Goal: Task Accomplishment & Management: Manage account settings

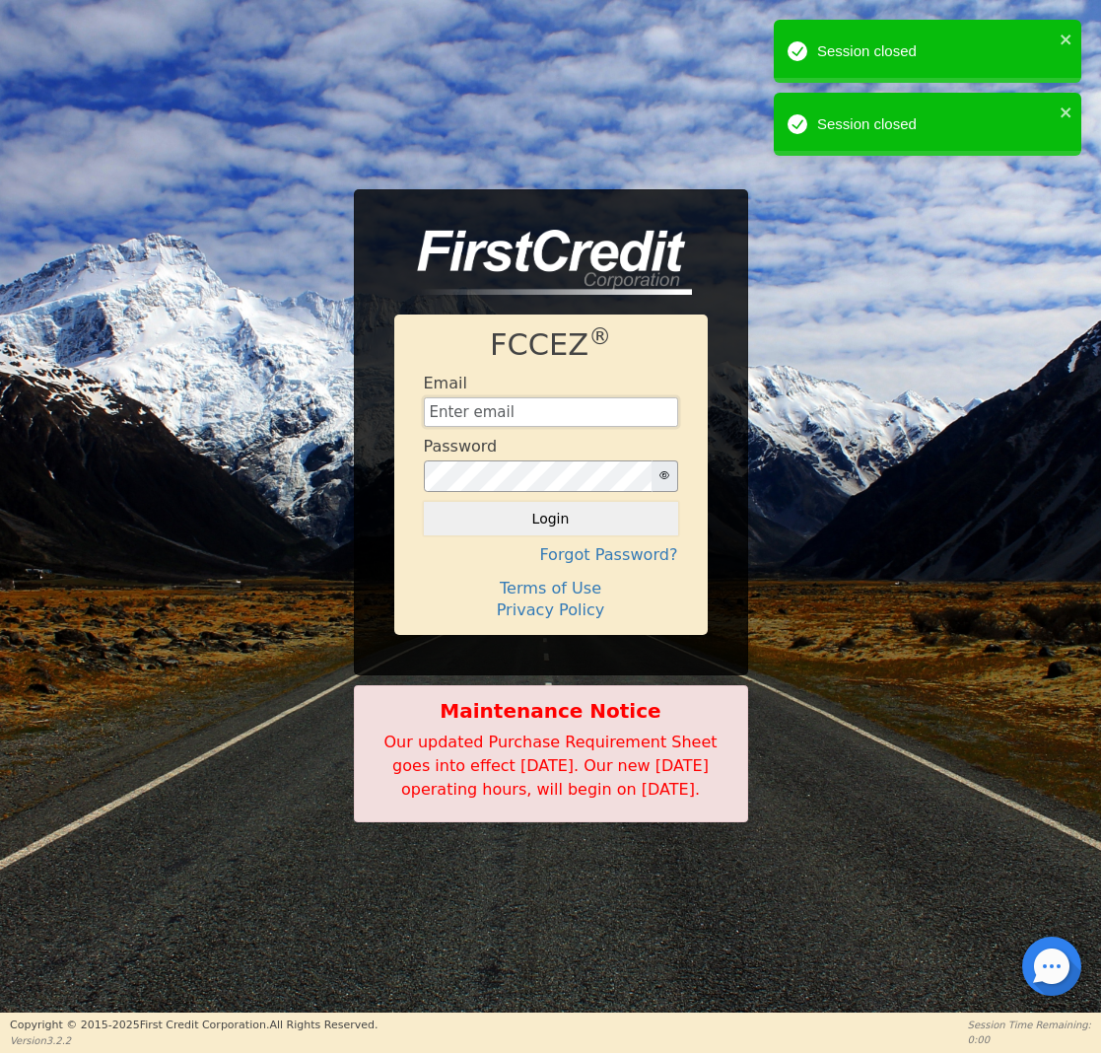
type input "[EMAIL_ADDRESS][DOMAIN_NAME]"
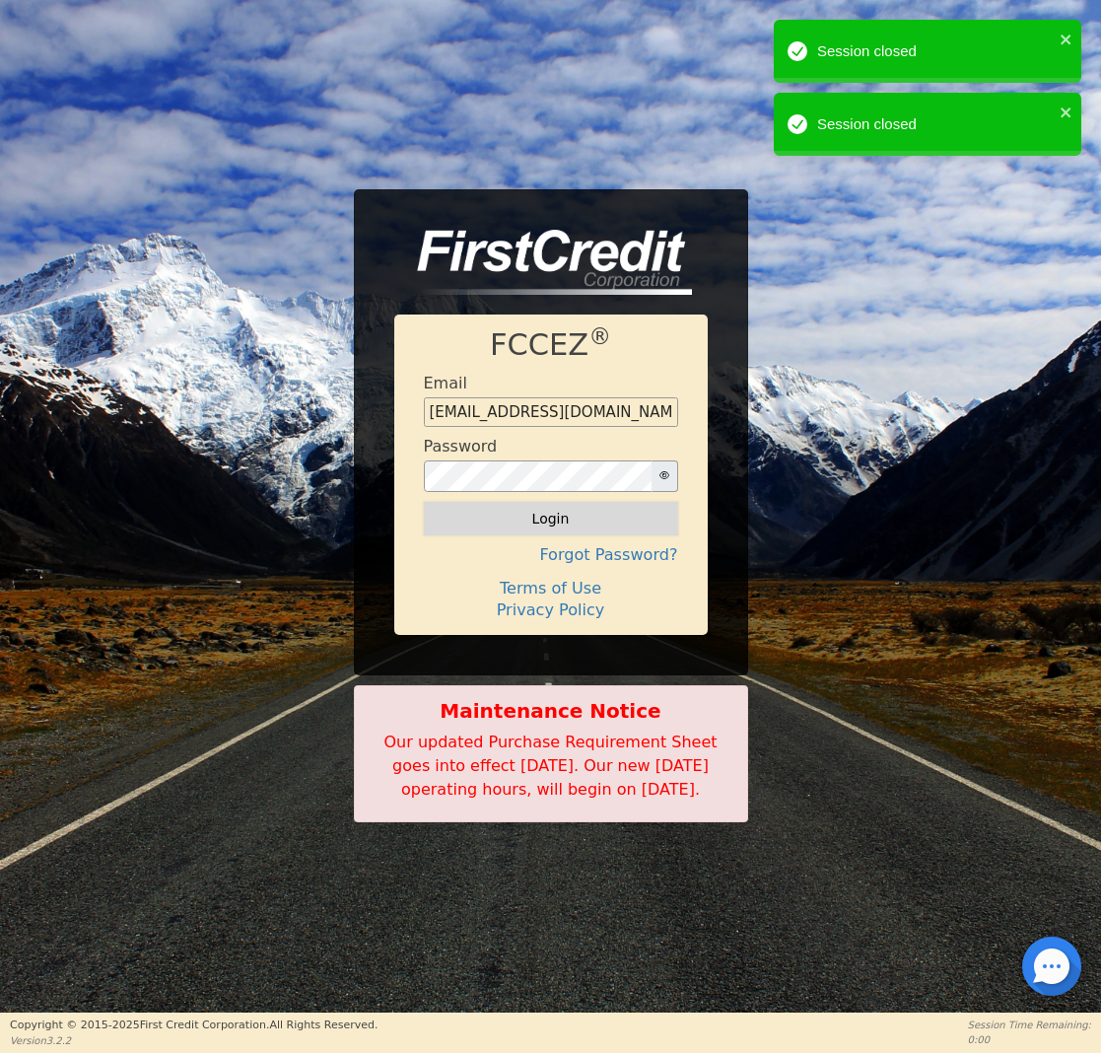
click at [560, 511] on button "Login" at bounding box center [551, 519] width 254 height 34
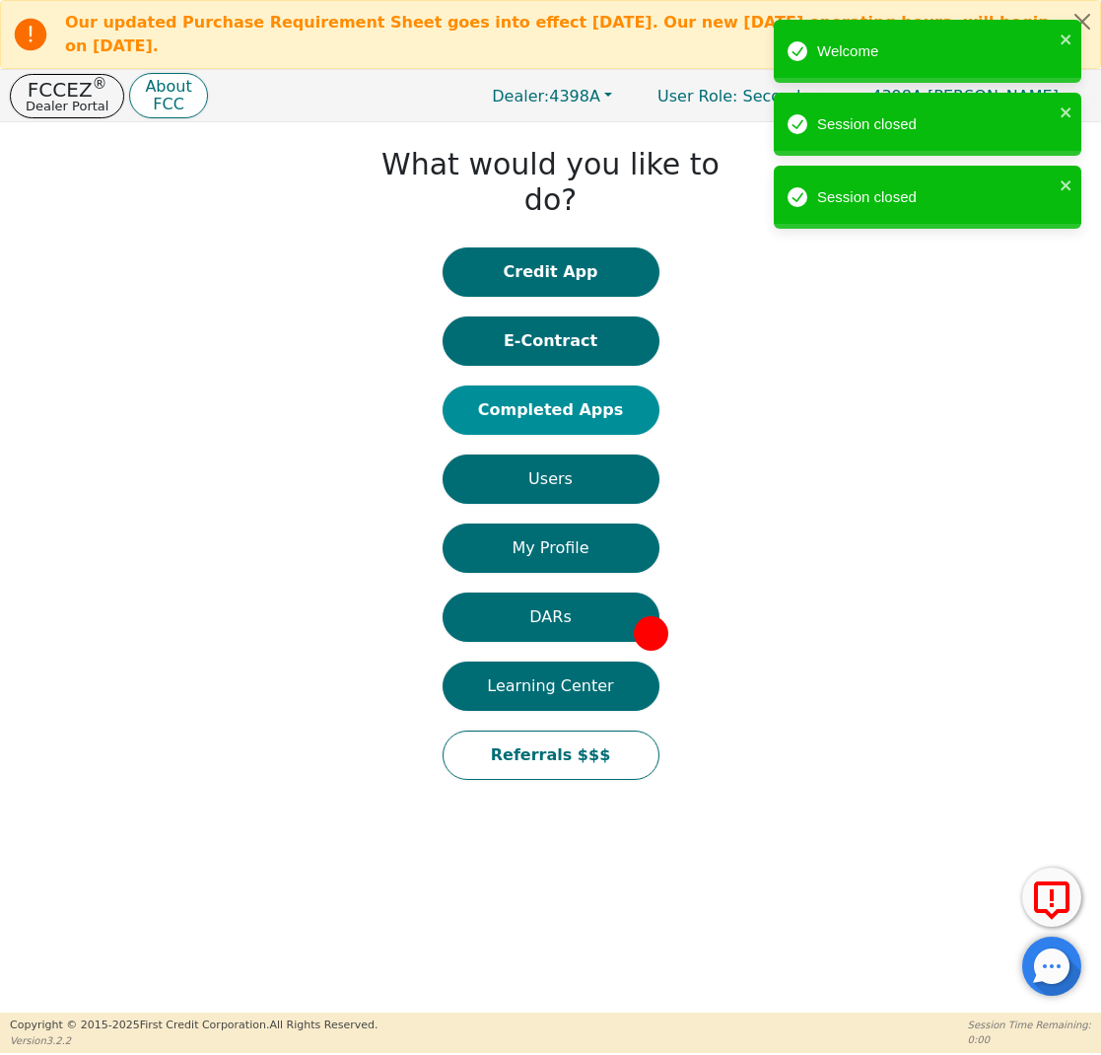
click at [567, 385] on button "Completed Apps" at bounding box center [551, 409] width 217 height 49
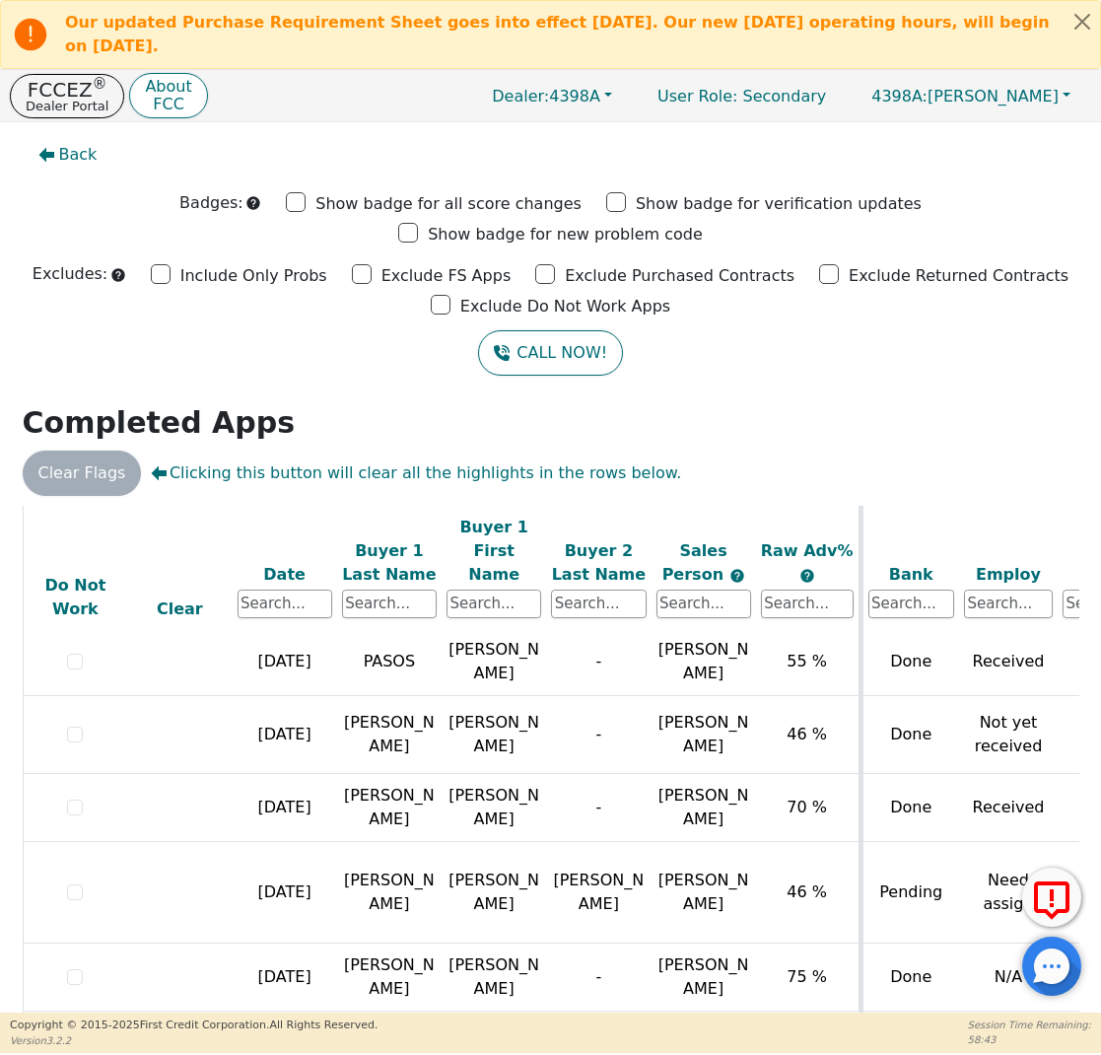
scroll to position [1122, 0]
click at [92, 100] on p "Dealer Portal" at bounding box center [67, 106] width 83 height 13
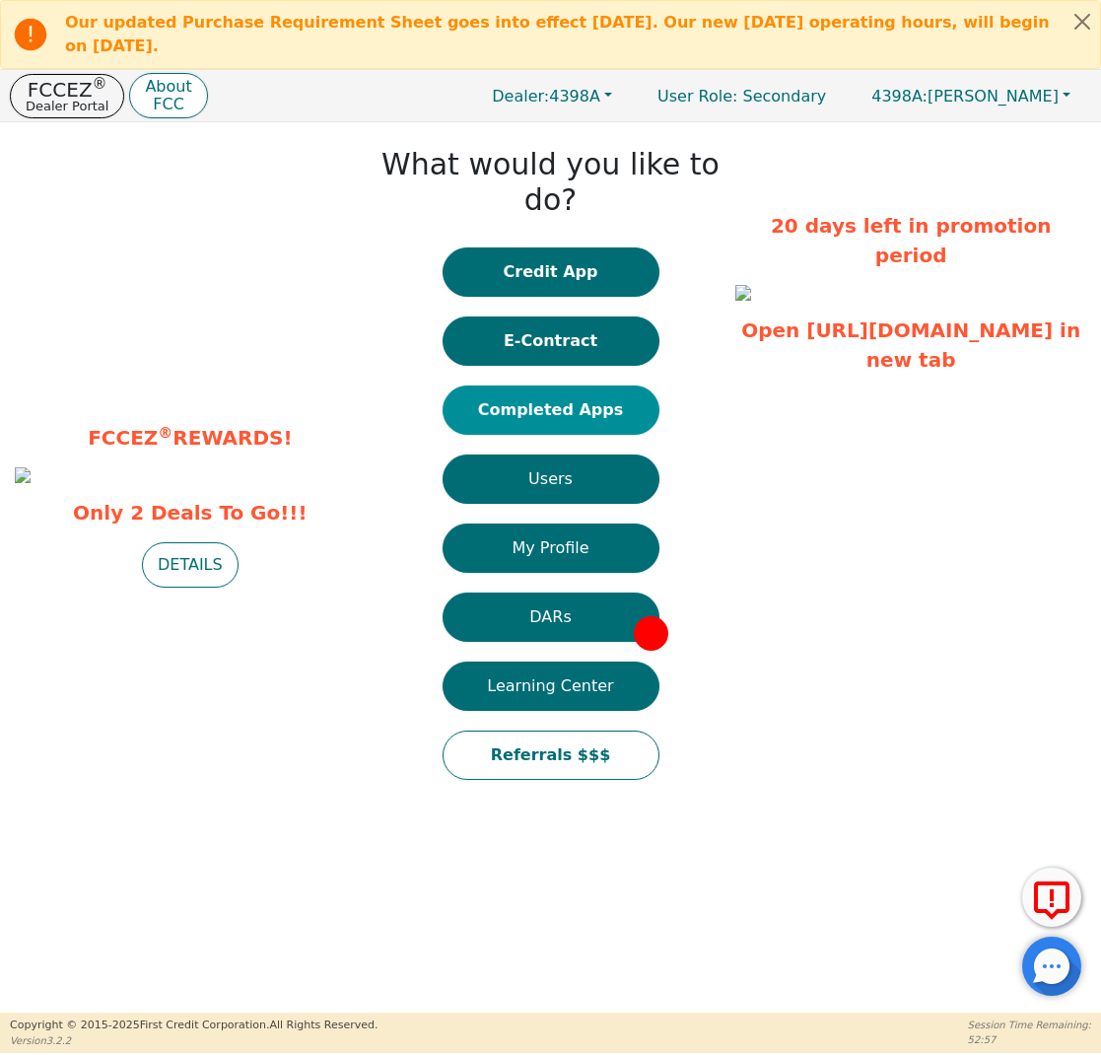
click at [568, 385] on button "Completed Apps" at bounding box center [551, 409] width 217 height 49
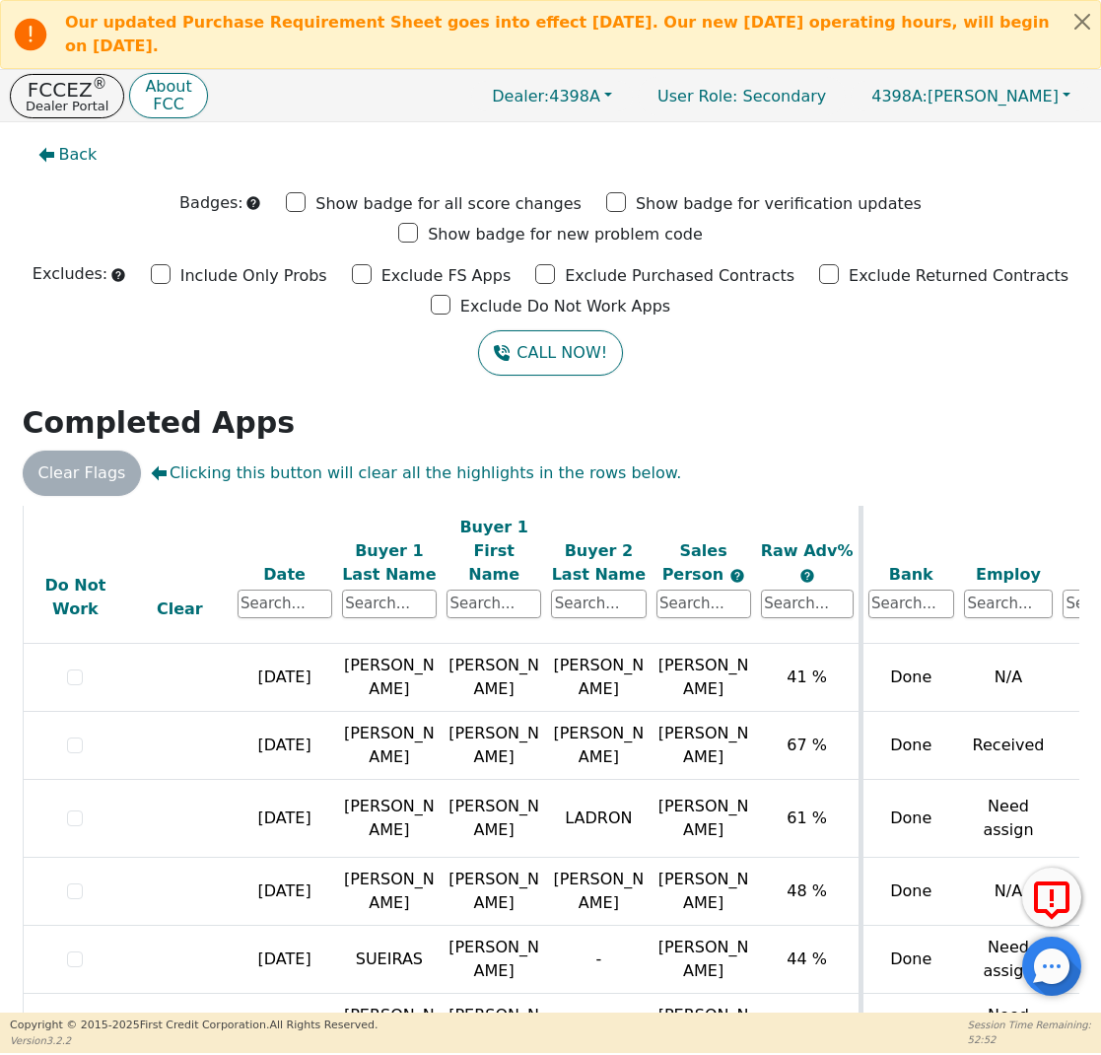
scroll to position [647, 0]
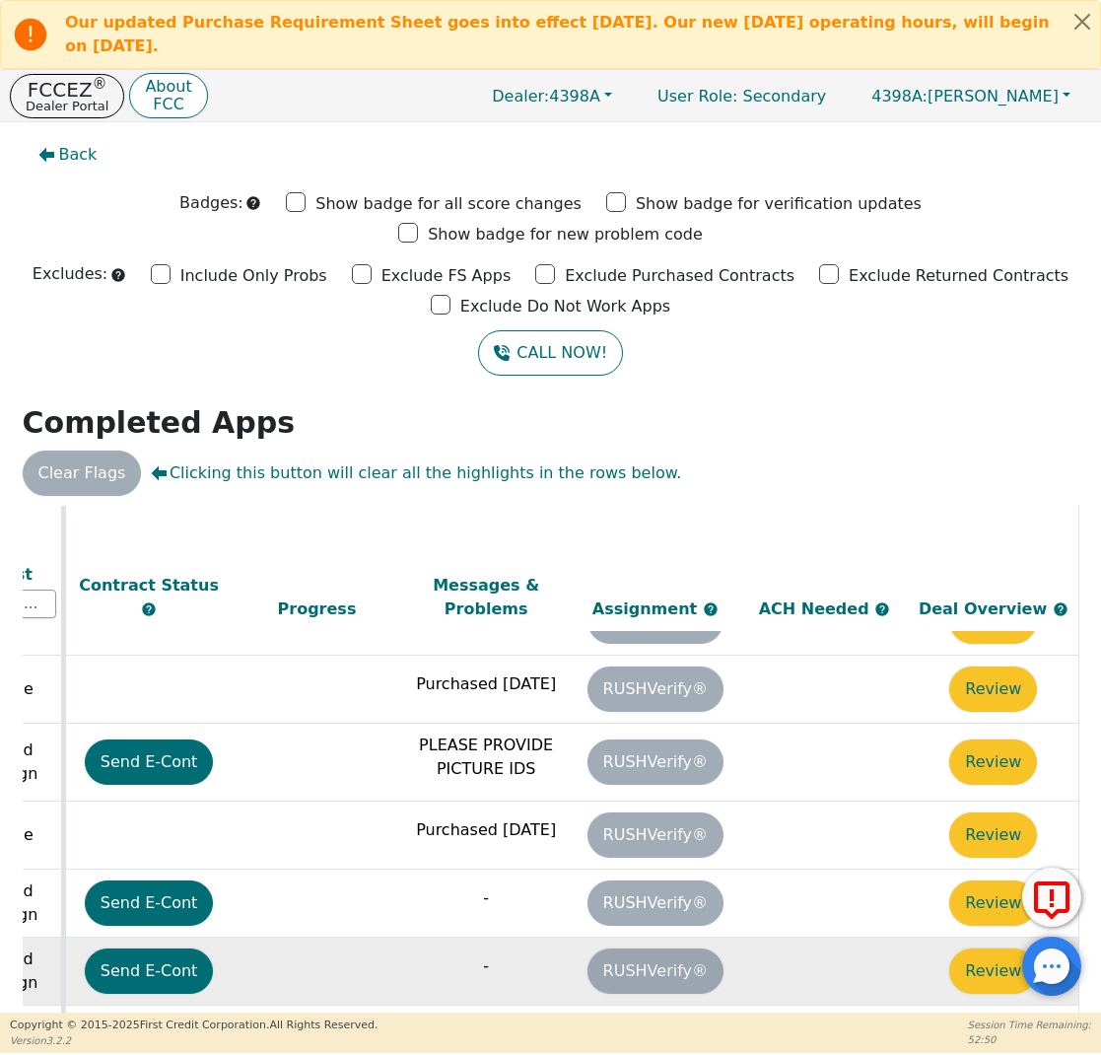
click at [918, 936] on td "Review" at bounding box center [994, 970] width 170 height 68
click at [974, 948] on button "Review" at bounding box center [993, 970] width 88 height 45
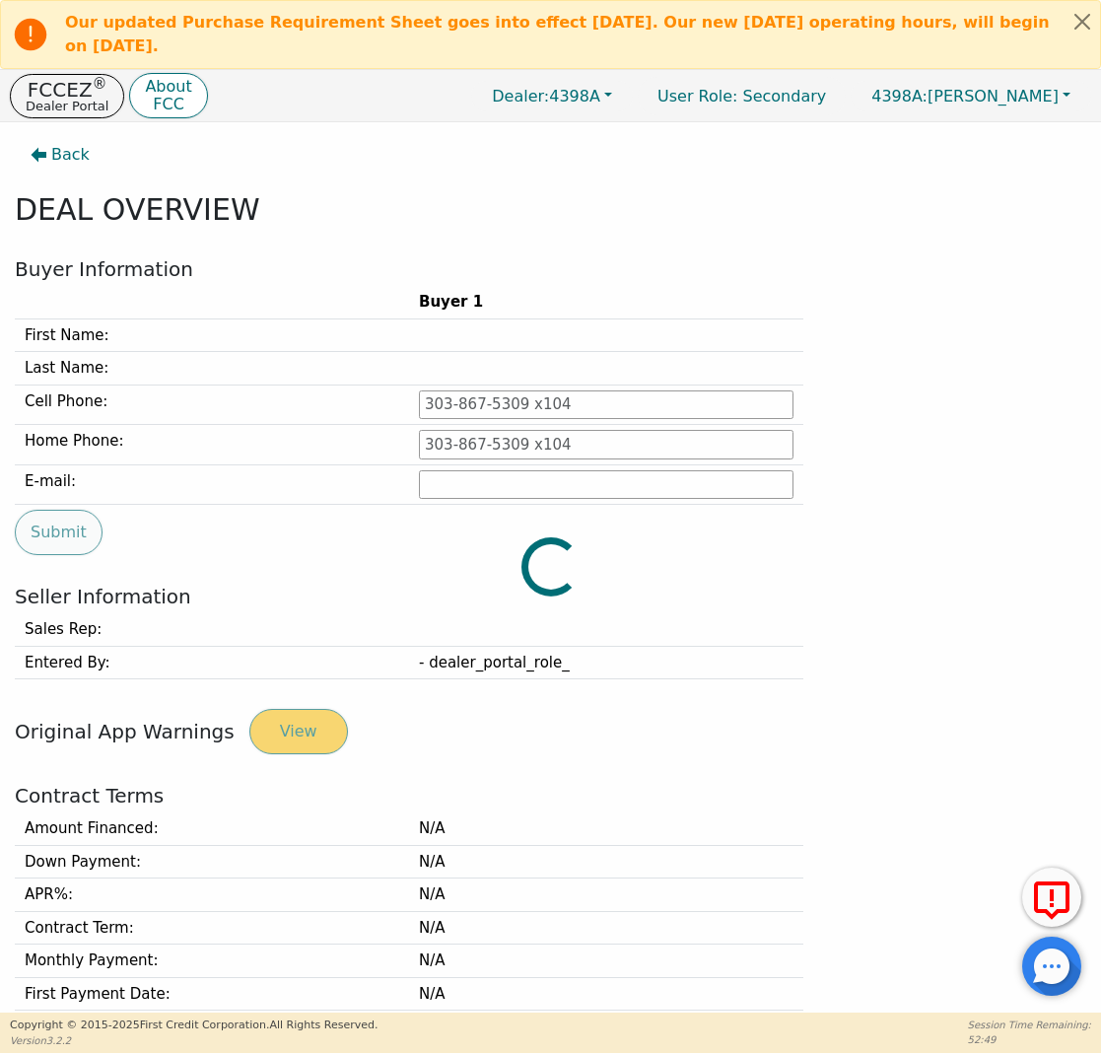
type input "[PHONE_NUMBER]"
type input "[PERSON_NAME][EMAIL_ADDRESS][PERSON_NAME][DOMAIN_NAME]"
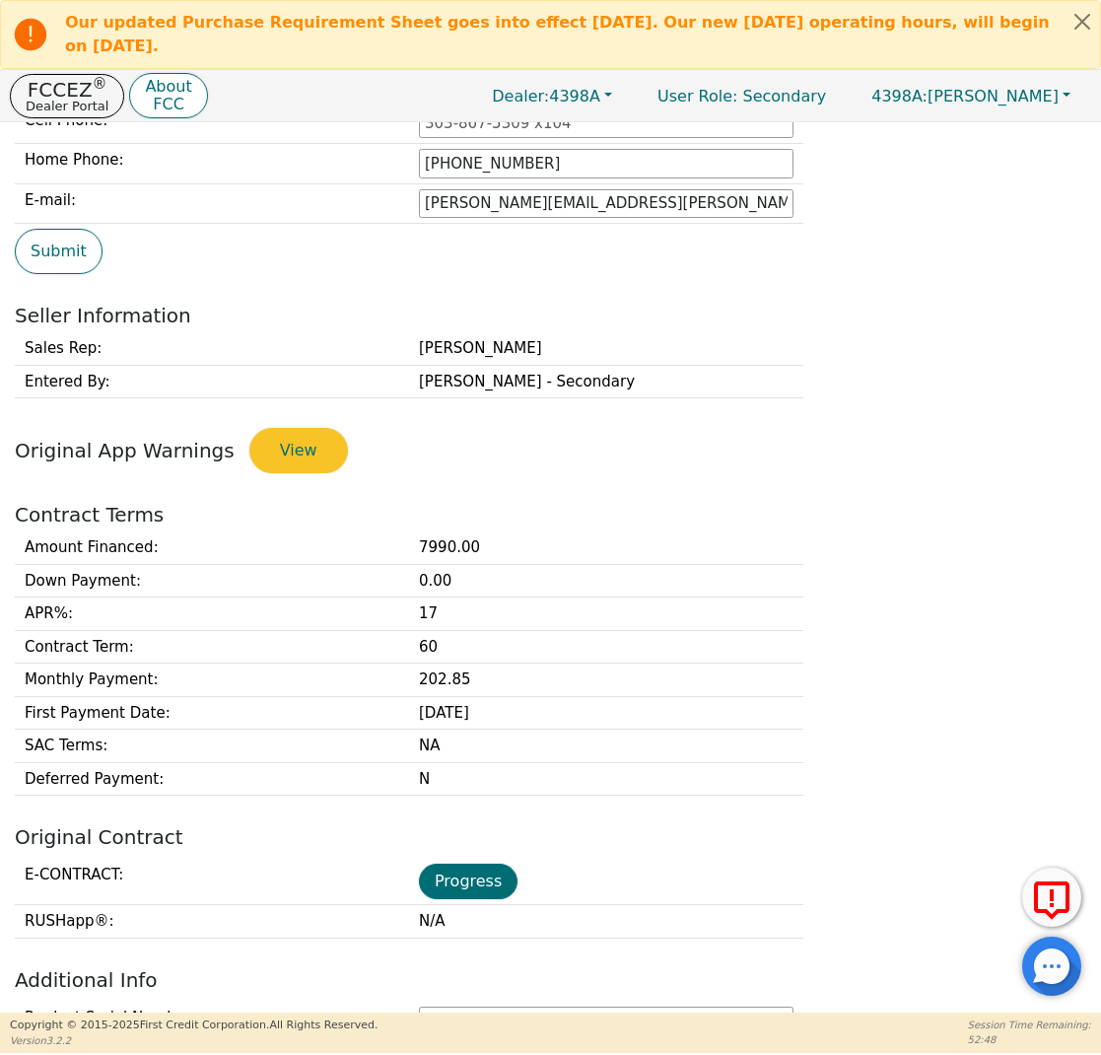
scroll to position [293, 0]
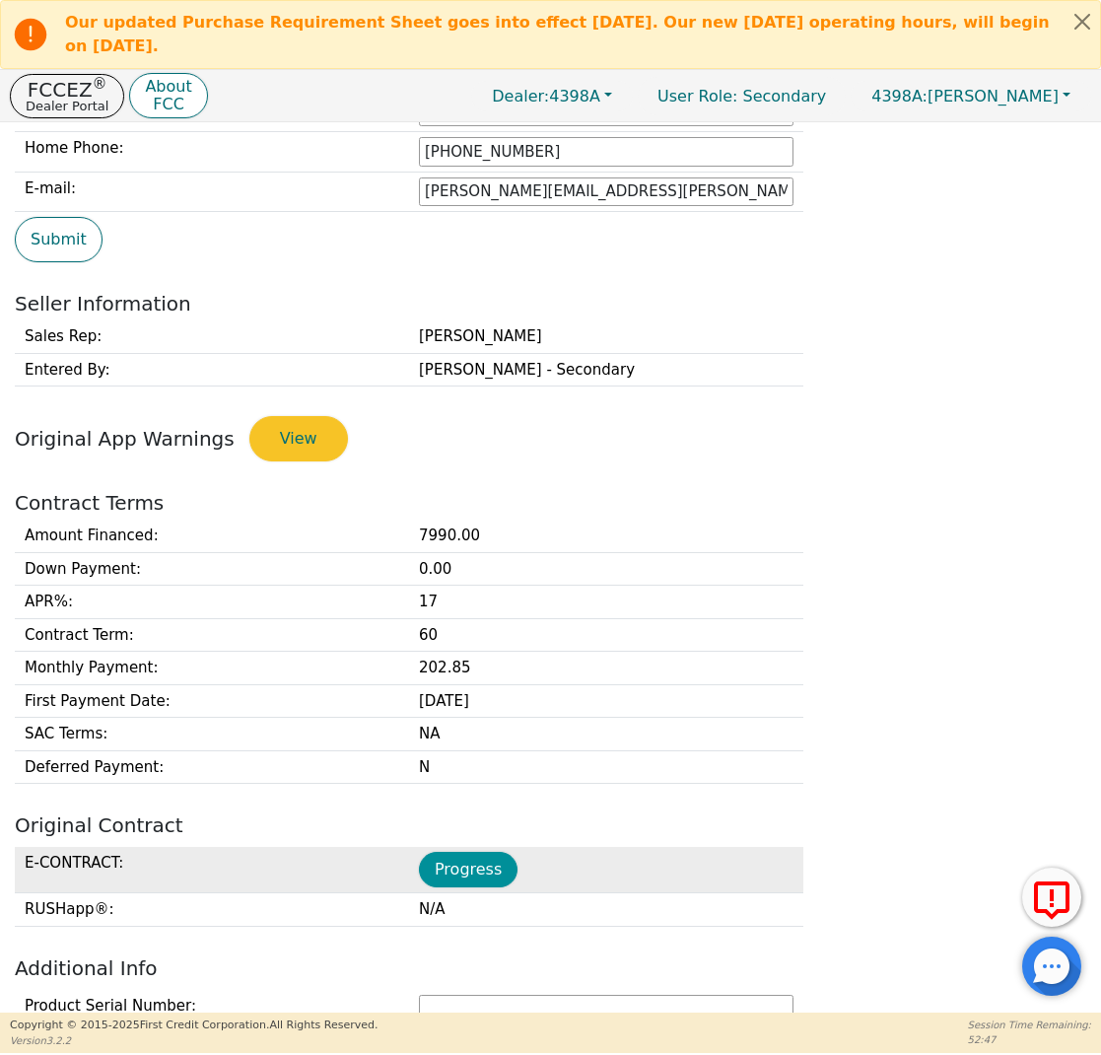
click at [496, 855] on button "Progress" at bounding box center [468, 869] width 99 height 35
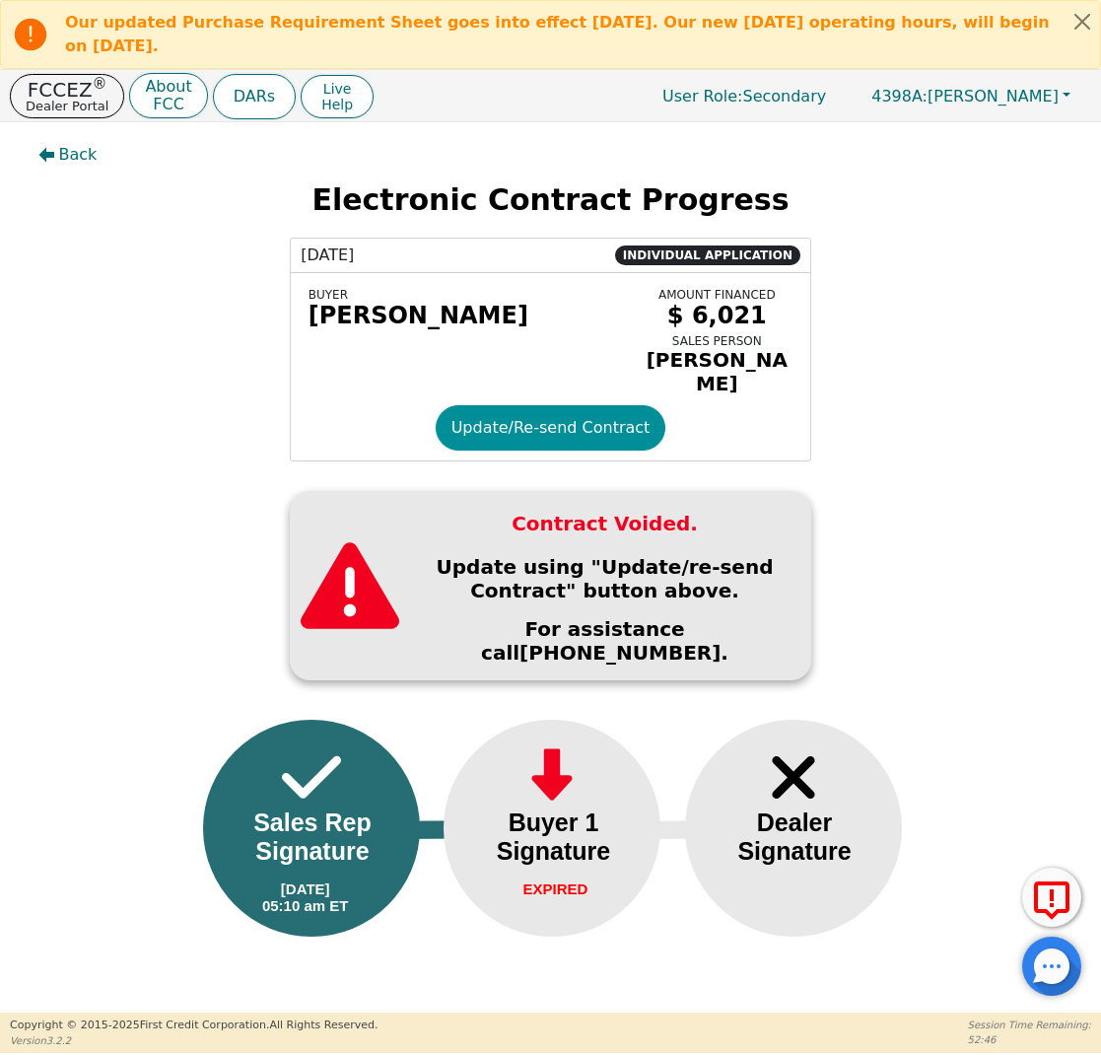
click at [512, 420] on button "Update/Re-send Contract" at bounding box center [551, 427] width 231 height 45
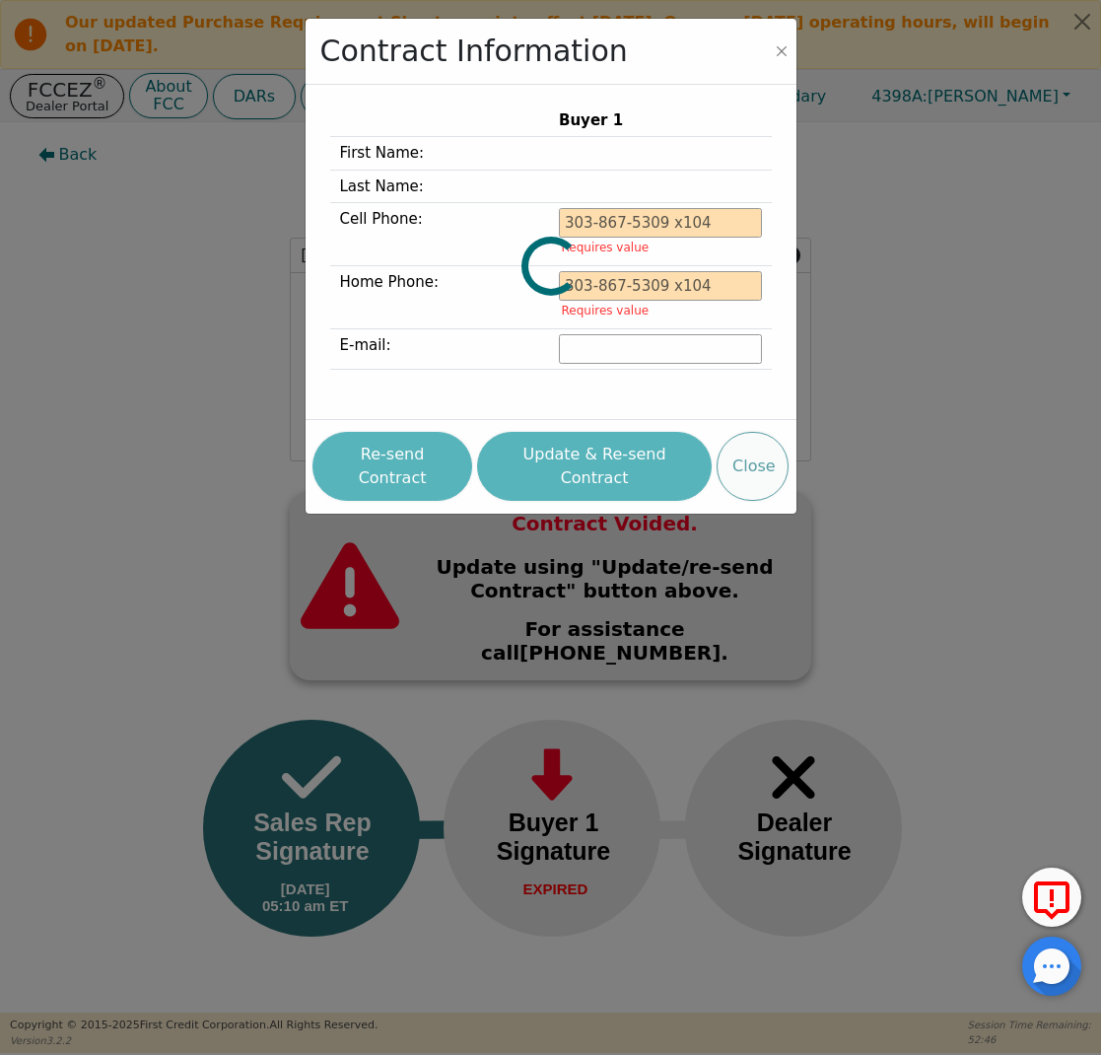
type input "[PHONE_NUMBER]"
type input "[PERSON_NAME][EMAIL_ADDRESS][PERSON_NAME][DOMAIN_NAME]"
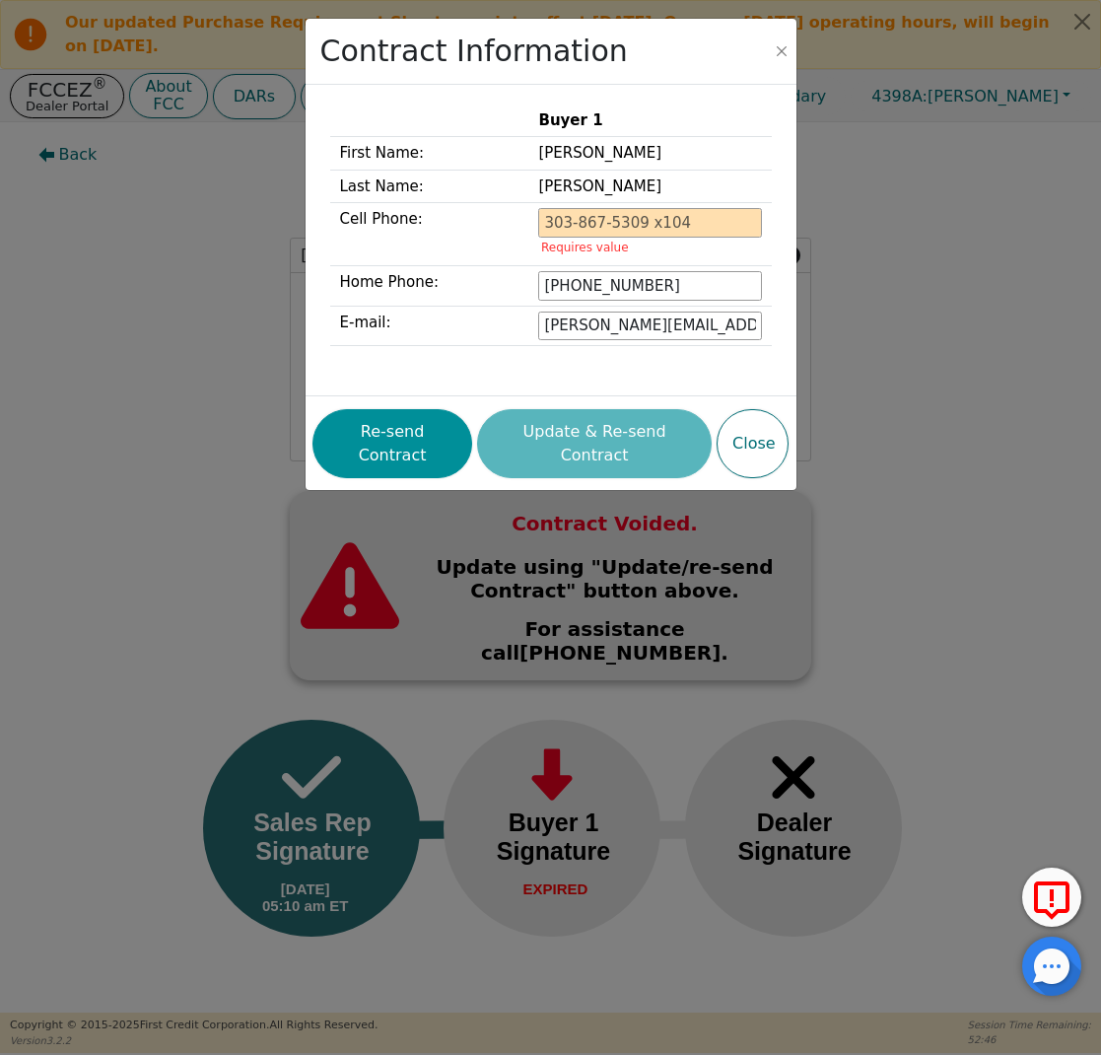
click at [434, 436] on button "Re-send Contract" at bounding box center [392, 443] width 160 height 69
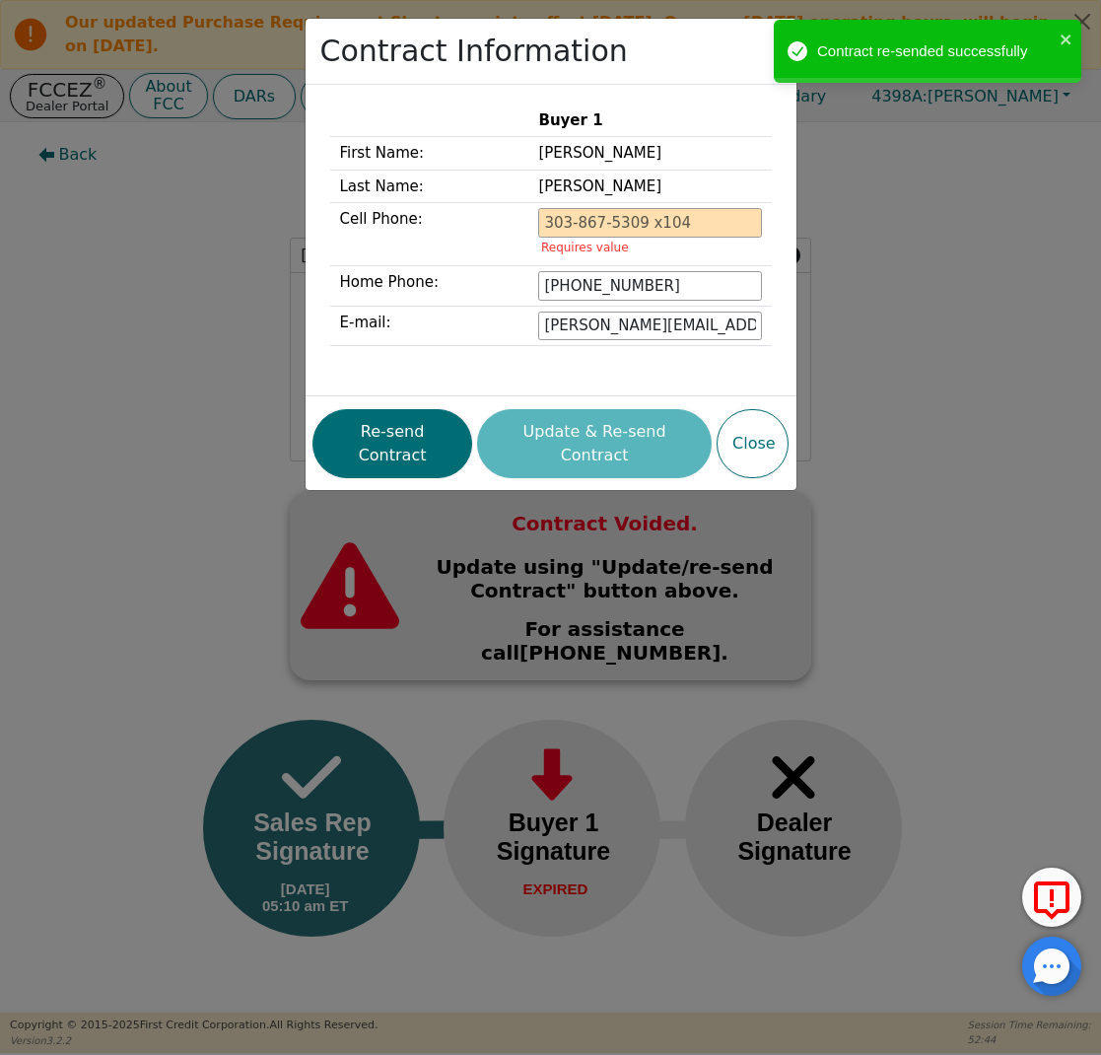
click at [231, 328] on div "Contract Information Buyer 1 First Name: [PERSON_NAME] Last Name: [PERSON_NAME]…" at bounding box center [550, 527] width 1101 height 1055
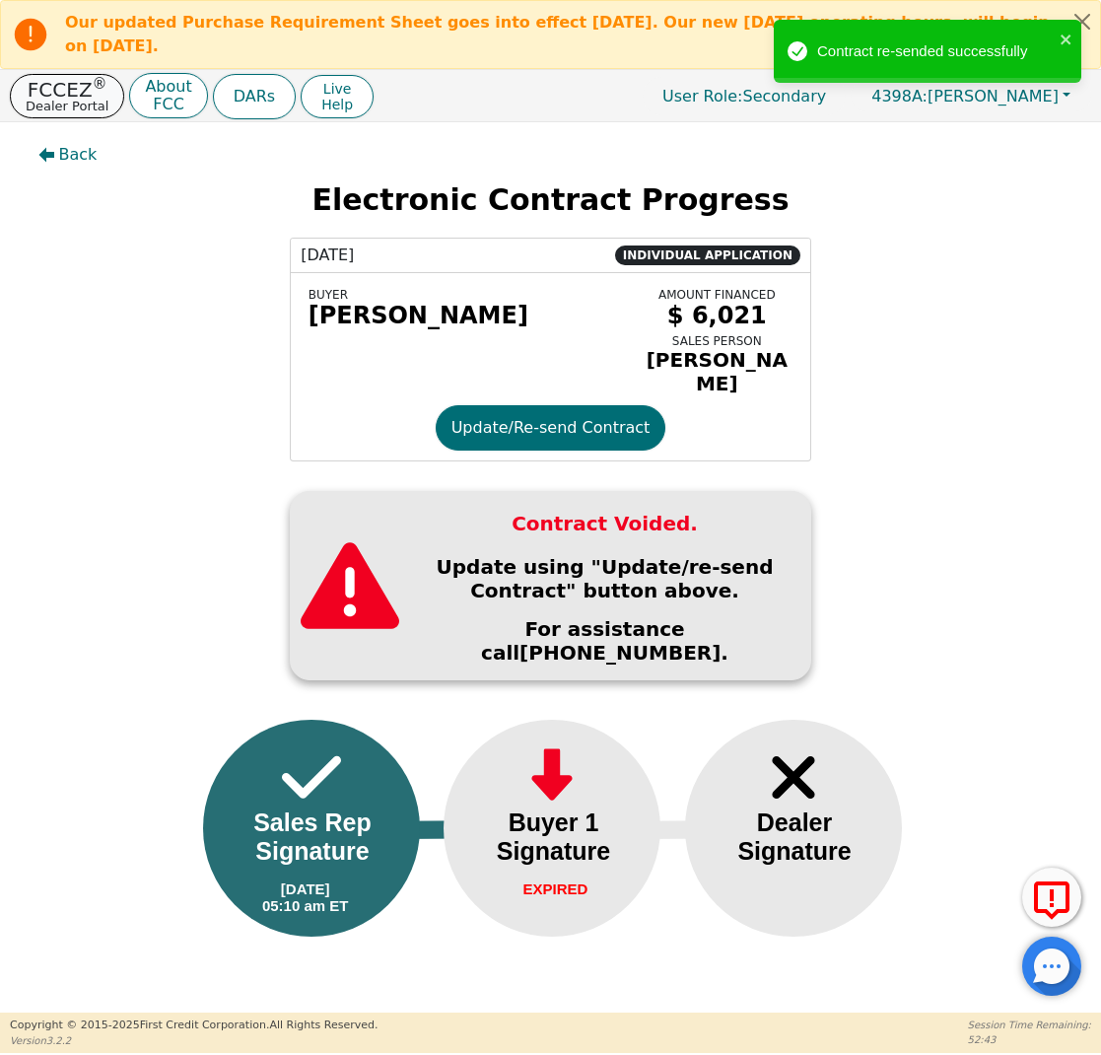
click at [58, 94] on p "FCCEZ ®" at bounding box center [67, 90] width 83 height 20
